Goal: Transaction & Acquisition: Purchase product/service

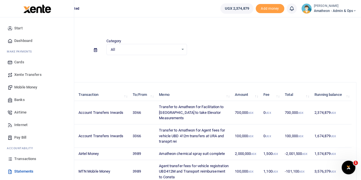
click at [19, 86] on span "Mobile Money" at bounding box center [25, 87] width 23 height 6
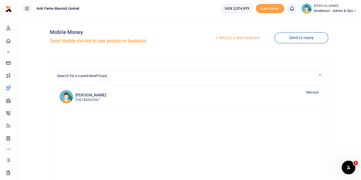
click at [240, 38] on link "Send to a new recipient" at bounding box center [237, 38] width 74 height 10
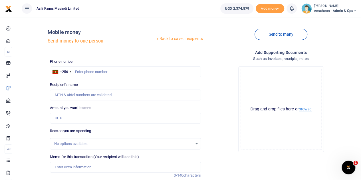
click at [304, 109] on button "browse" at bounding box center [305, 109] width 13 height 4
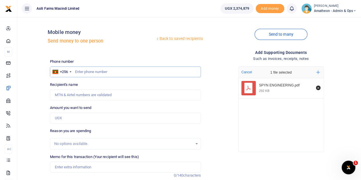
click at [88, 73] on input "text" at bounding box center [125, 71] width 151 height 11
paste input "782118915"
type input "782118915"
type input "[PERSON_NAME]"
type input "782118915"
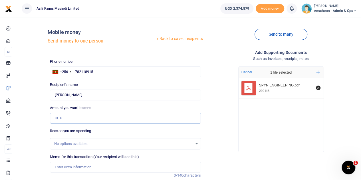
click at [67, 118] on input "Amount you want to send" at bounding box center [125, 118] width 151 height 11
type input "700,000"
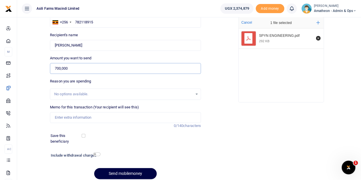
scroll to position [57, 0]
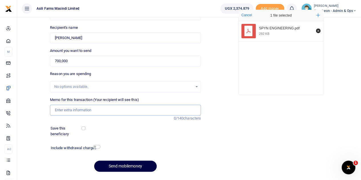
click at [69, 112] on input "Memo for this transaction (Your recipient will see this)" at bounding box center [125, 110] width 151 height 11
paste input "Facilitation to nyoya Purpose take measurements for elevator"
click at [82, 109] on input "Facilitation to nyoya Purpose take measurements for elevator" at bounding box center [125, 110] width 151 height 11
click at [80, 109] on input "Facilitation to nwoya Purpose take measurements for elevator" at bounding box center [125, 110] width 151 height 11
click at [89, 110] on input "Facilitation to Nwoya Purpose take measurements for elevator" at bounding box center [125, 110] width 151 height 11
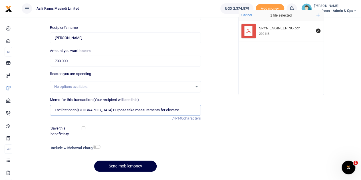
click at [131, 110] on input "Facilitation to [GEOGRAPHIC_DATA] Purpose take measurements for elevator" at bounding box center [125, 110] width 151 height 11
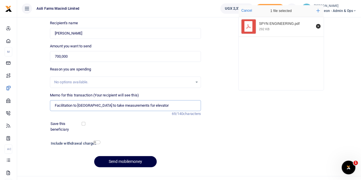
scroll to position [72, 0]
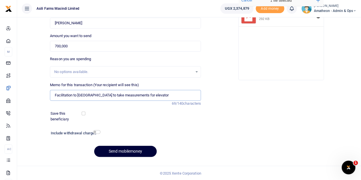
type input "Facilitation to [GEOGRAPHIC_DATA] to take measurements for elevator"
click at [117, 150] on button "Send mobilemoney" at bounding box center [125, 151] width 62 height 11
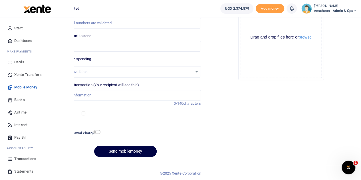
click at [20, 156] on span "Transactions" at bounding box center [25, 159] width 22 height 6
